Goal: Information Seeking & Learning: Learn about a topic

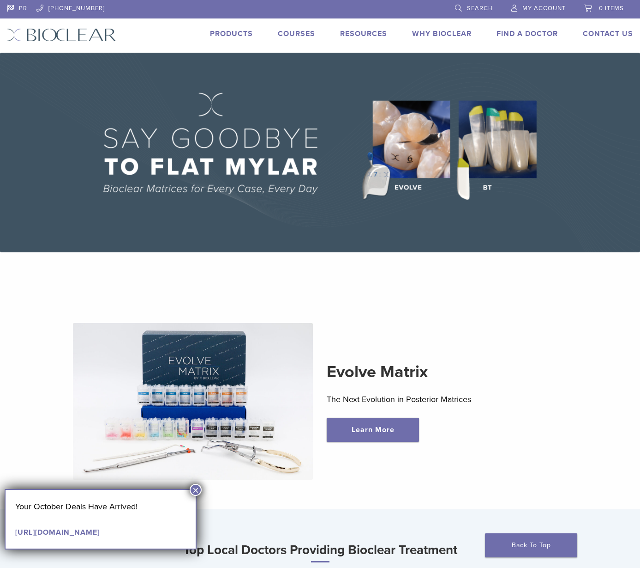
click at [100, 532] on link "[URL][DOMAIN_NAME]" at bounding box center [57, 531] width 85 height 9
click at [243, 34] on link "Products" at bounding box center [231, 33] width 43 height 9
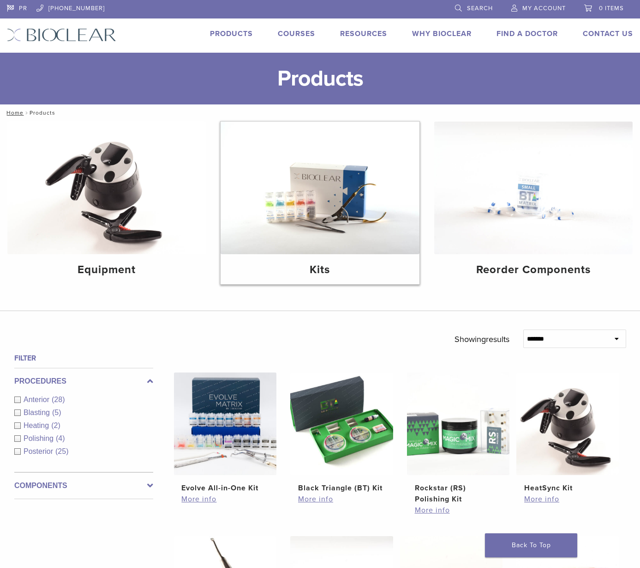
click at [275, 208] on img at bounding box center [320, 187] width 199 height 133
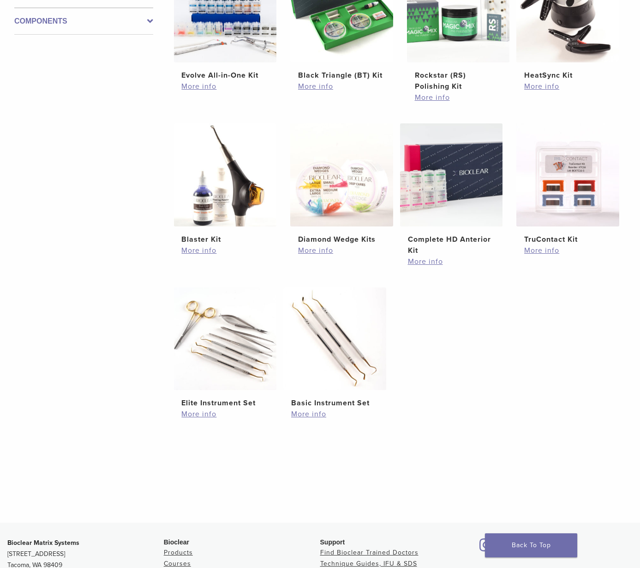
scroll to position [119, 0]
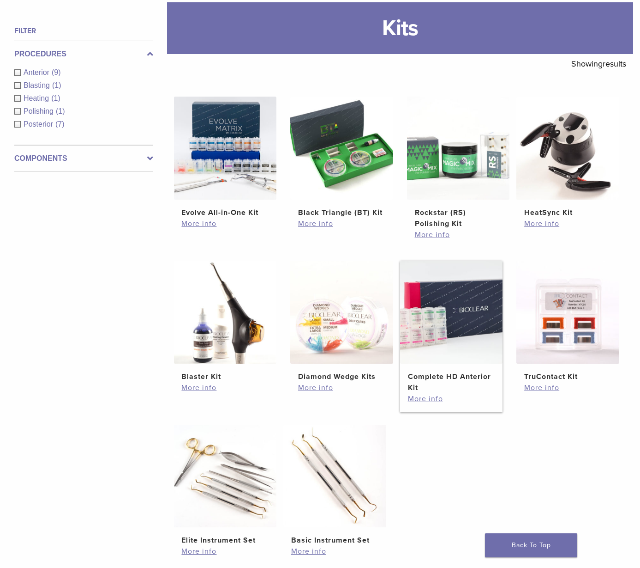
click at [461, 318] on img at bounding box center [451, 311] width 103 height 103
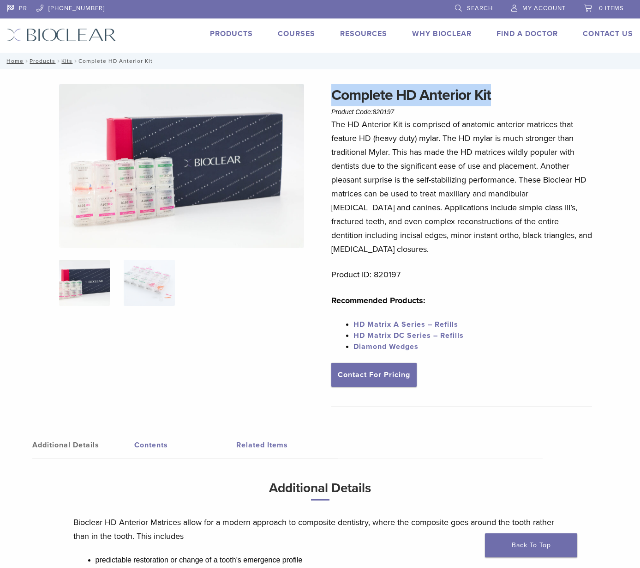
drag, startPoint x: 499, startPoint y: 94, endPoint x: 307, endPoint y: 104, distance: 191.9
click at [307, 104] on div "Complete HD Anterior Kit Product Code: 820197 $ 329.28 Complete HD Anterior Kit…" at bounding box center [320, 399] width 640 height 630
copy div "Complete HD Anterior Kit"
click at [141, 297] on img at bounding box center [149, 283] width 51 height 46
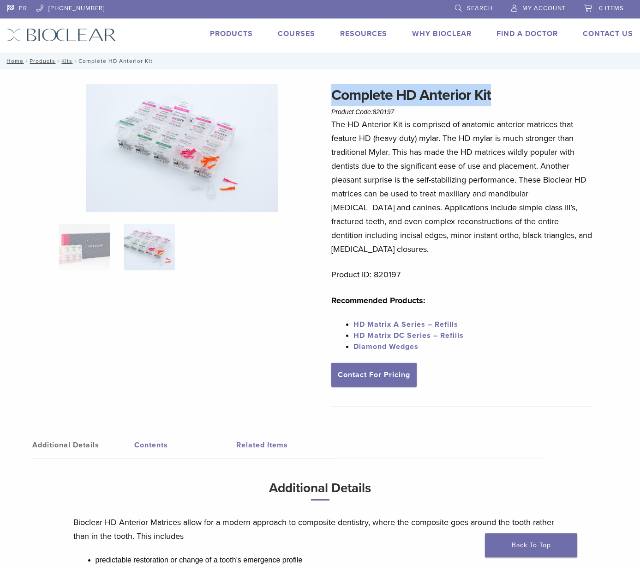
click at [214, 202] on img at bounding box center [182, 148] width 192 height 128
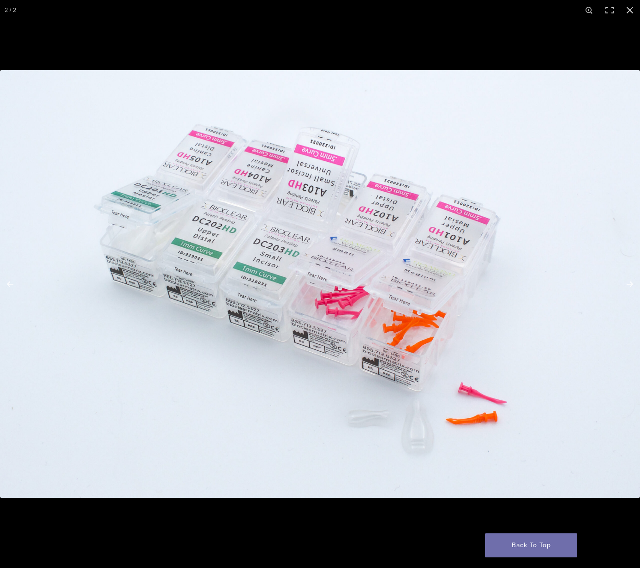
click at [416, 424] on img "Full screen image" at bounding box center [320, 283] width 640 height 427
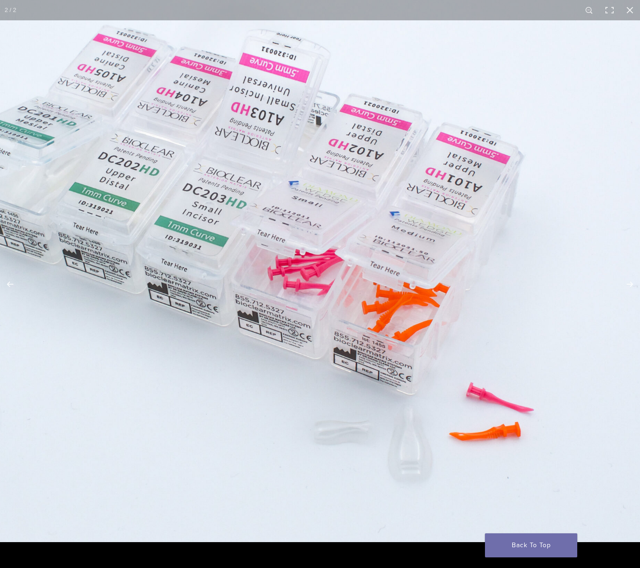
click at [420, 423] on img "Full screen image" at bounding box center [275, 246] width 887 height 591
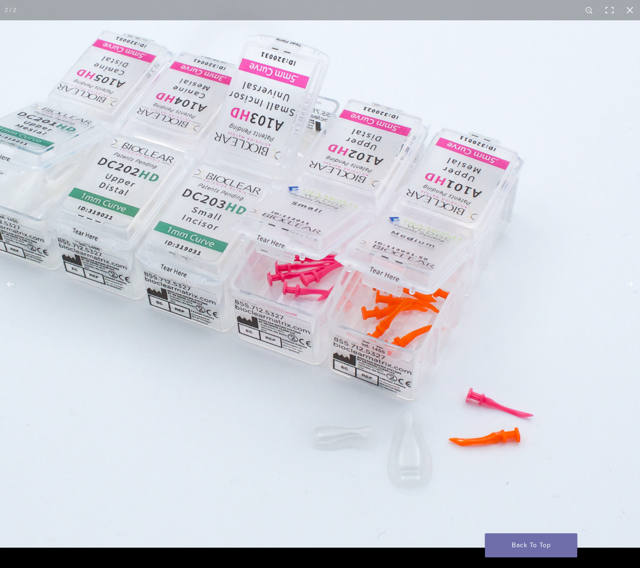
click at [439, 286] on img "Full screen image" at bounding box center [274, 251] width 887 height 591
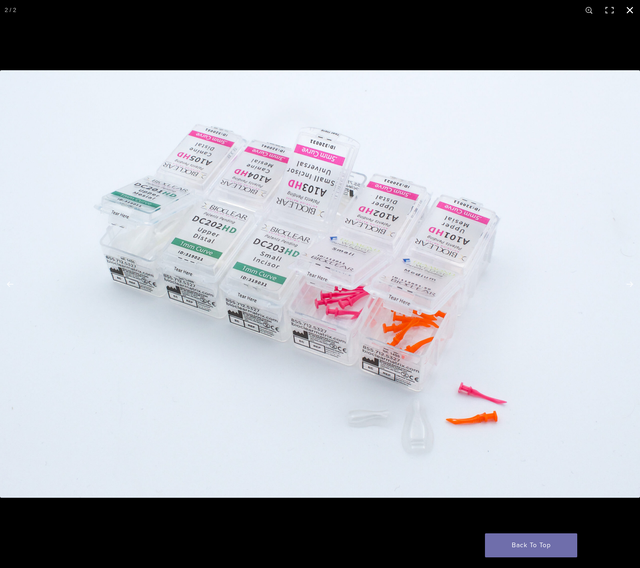
click at [631, 15] on button "Close (Esc)" at bounding box center [630, 10] width 20 height 20
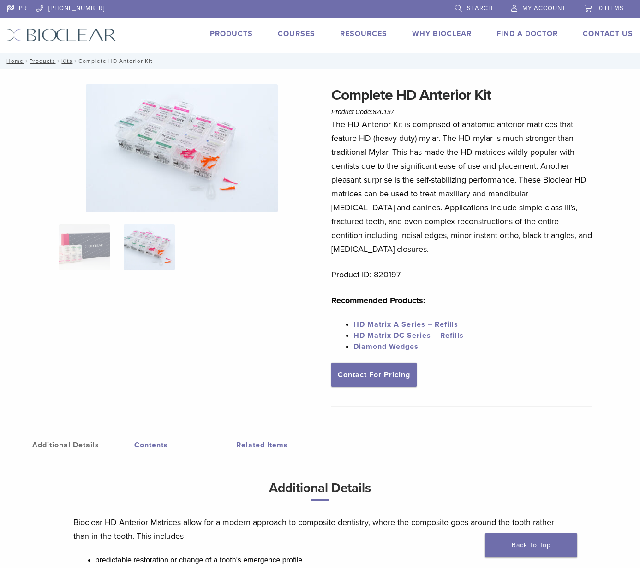
click at [506, 267] on p "Product ID: 820197" at bounding box center [462, 274] width 261 height 14
